Goal: Information Seeking & Learning: Learn about a topic

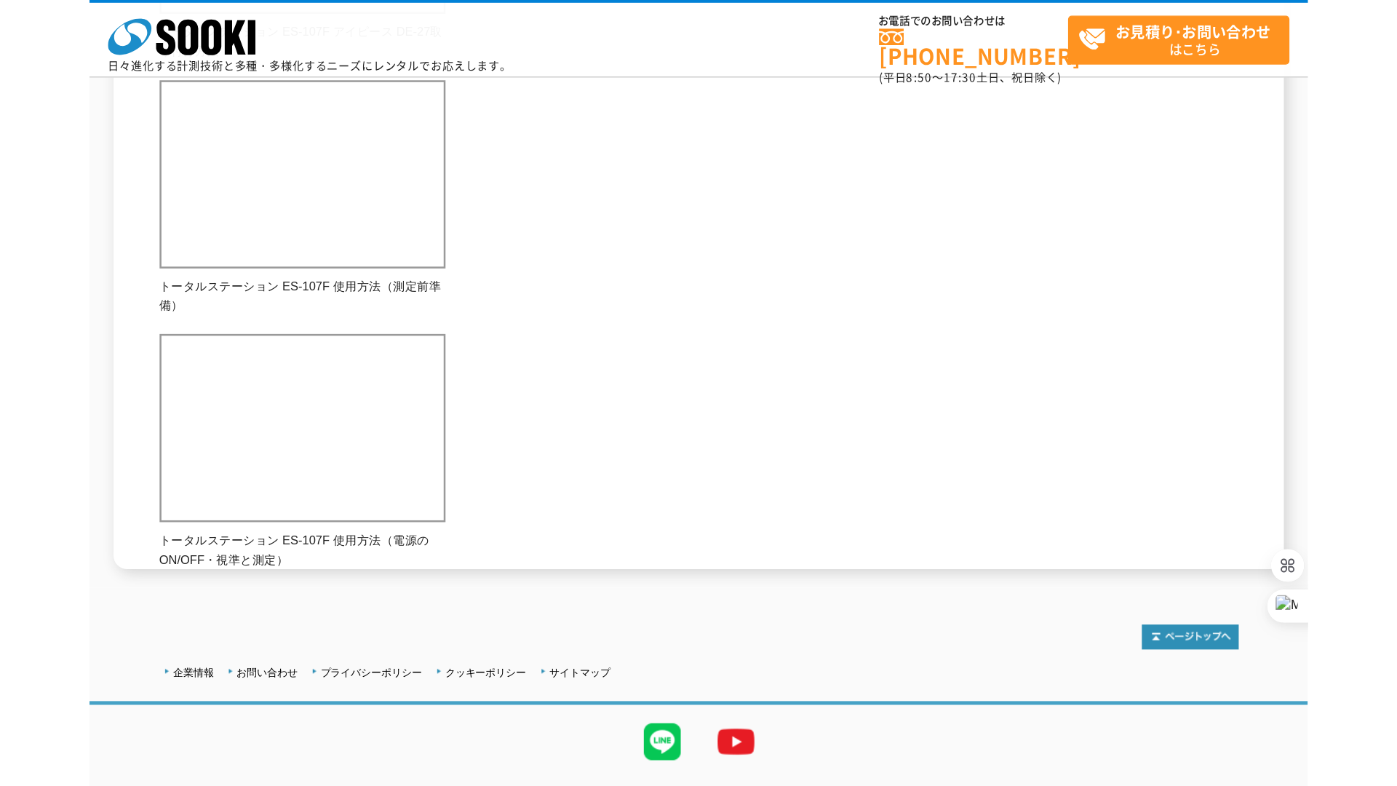
scroll to position [865, 0]
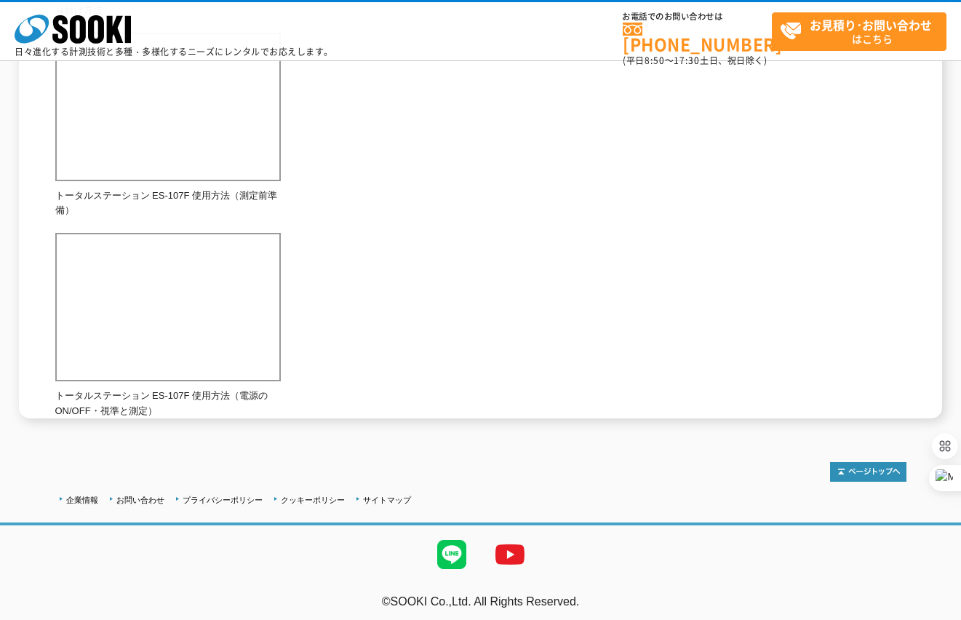
scroll to position [1031, 0]
